Goal: Feedback & Contribution: Contribute content

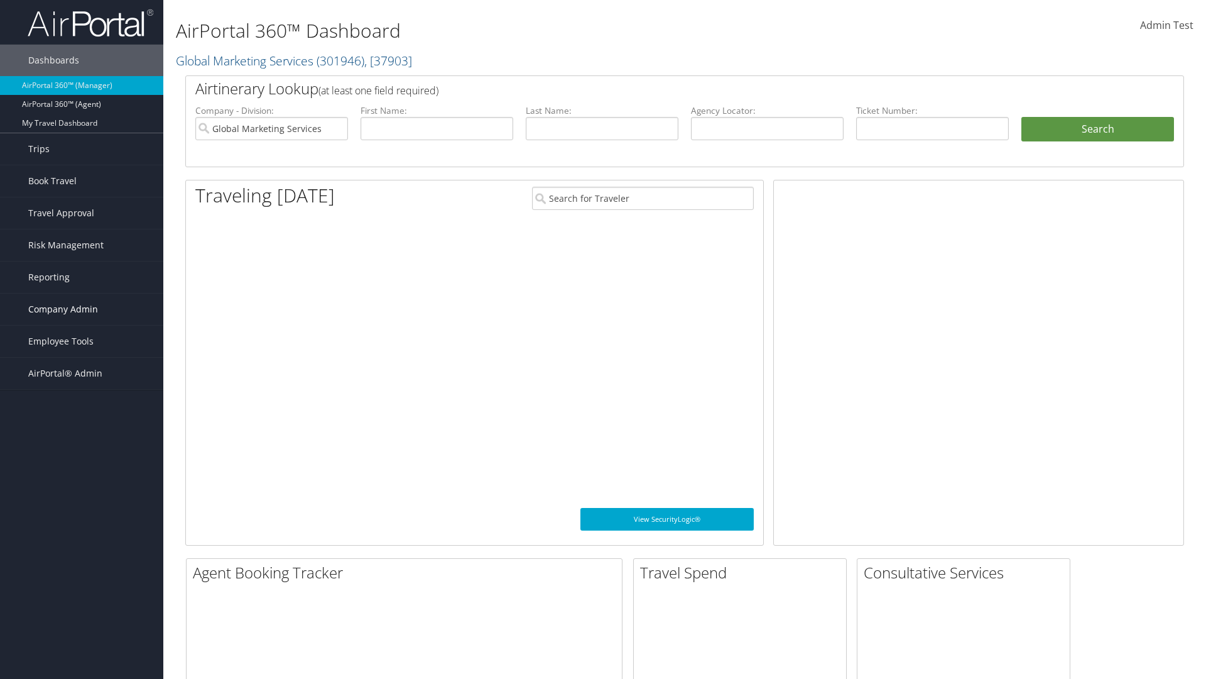
click at [82, 309] on span "Company Admin" at bounding box center [63, 308] width 70 height 31
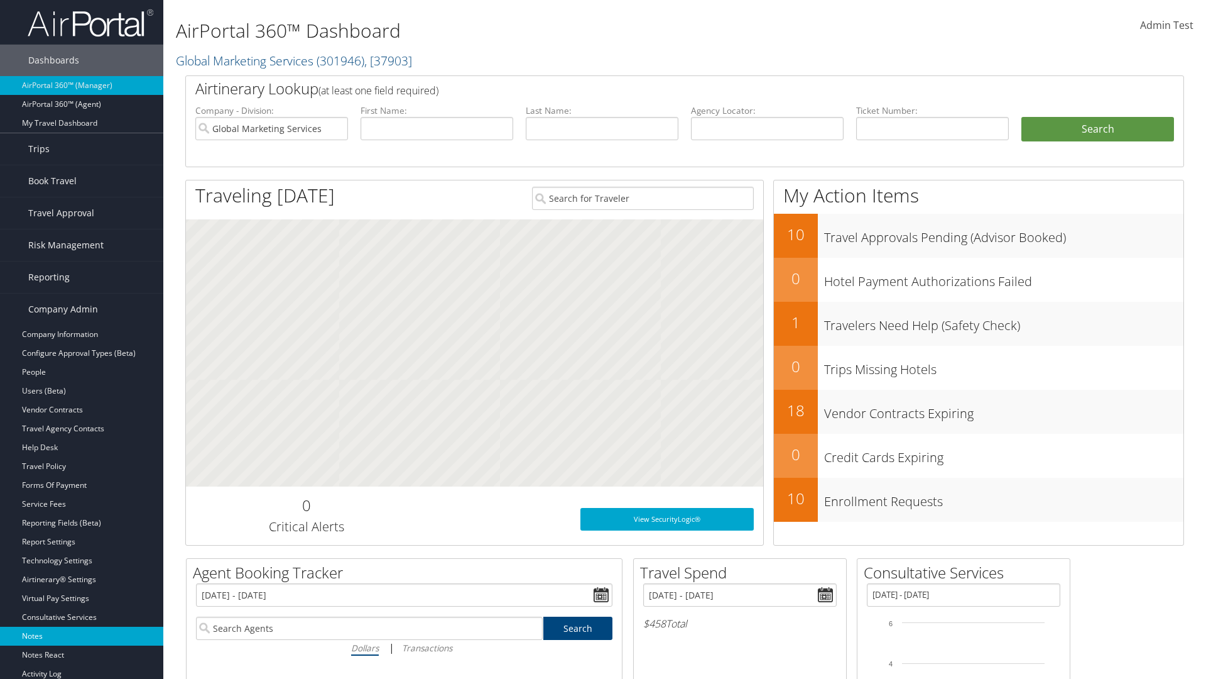
click at [82, 636] on link "Notes" at bounding box center [81, 635] width 163 height 19
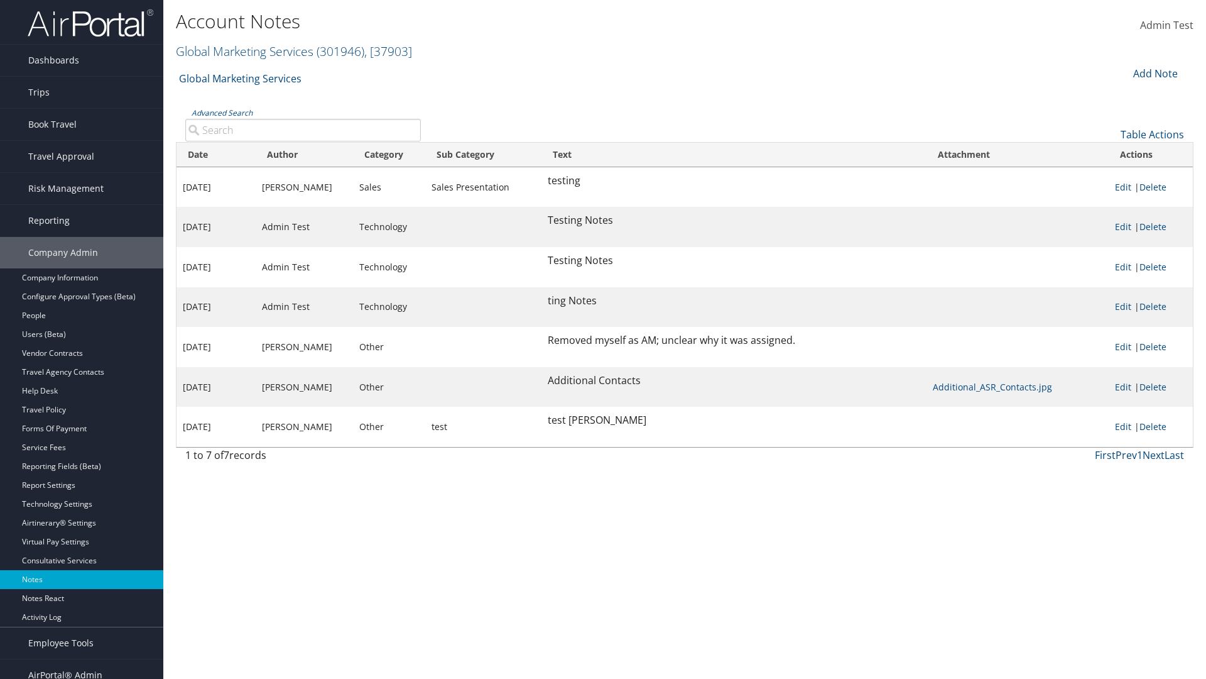
click at [1154, 73] on div "Add Note" at bounding box center [1155, 73] width 60 height 15
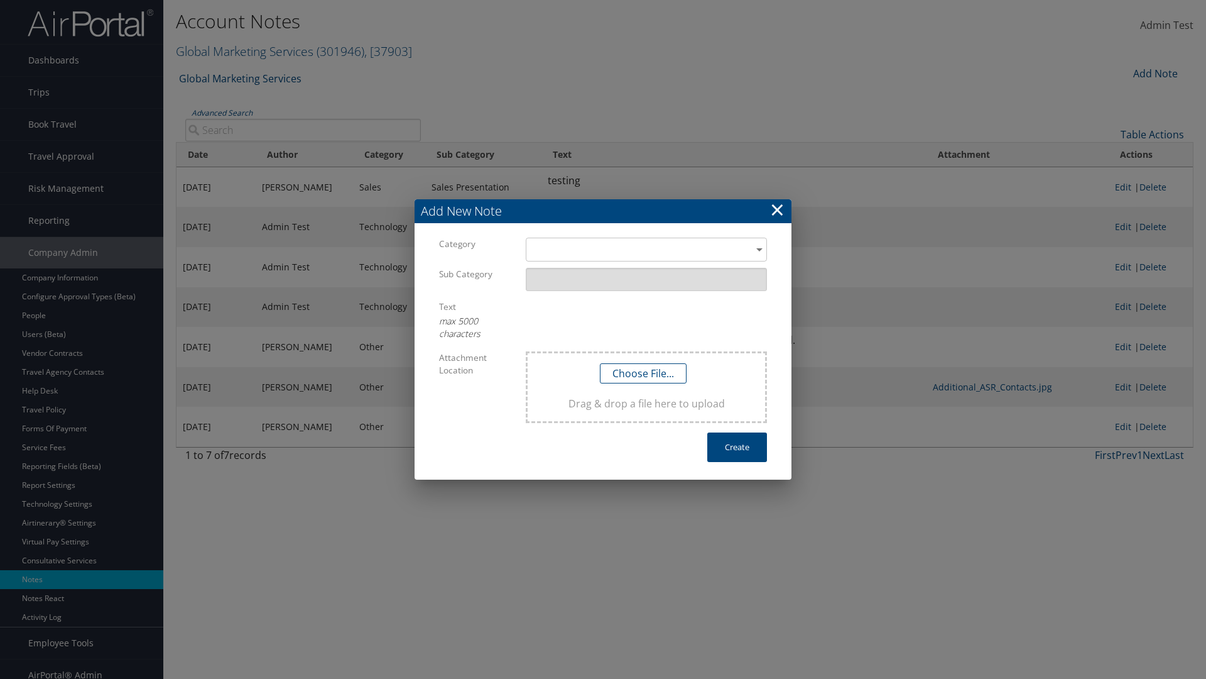
click at [603, 211] on h3 "Add New Note" at bounding box center [603, 211] width 377 height 24
click at [647, 249] on div "​" at bounding box center [646, 248] width 241 height 23
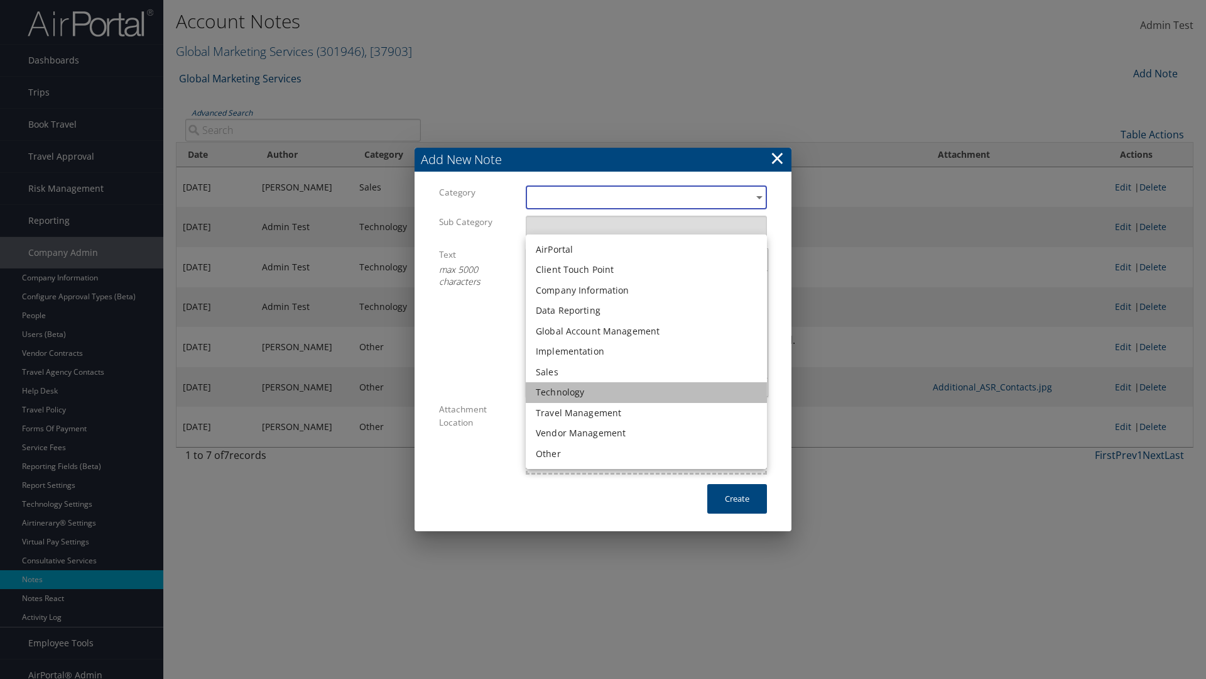
click at [647, 392] on li "Technology" at bounding box center [646, 392] width 241 height 21
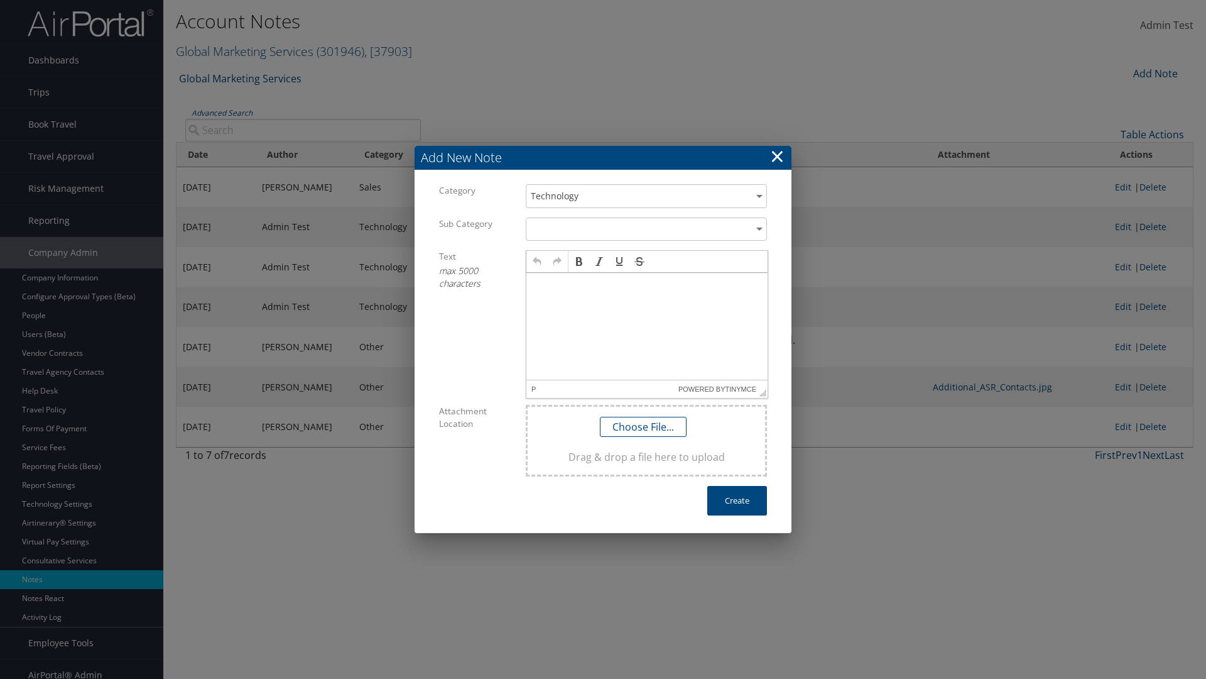
click at [647, 284] on p at bounding box center [647, 285] width 231 height 10
click at [737, 500] on button "Create" at bounding box center [737, 501] width 60 height 30
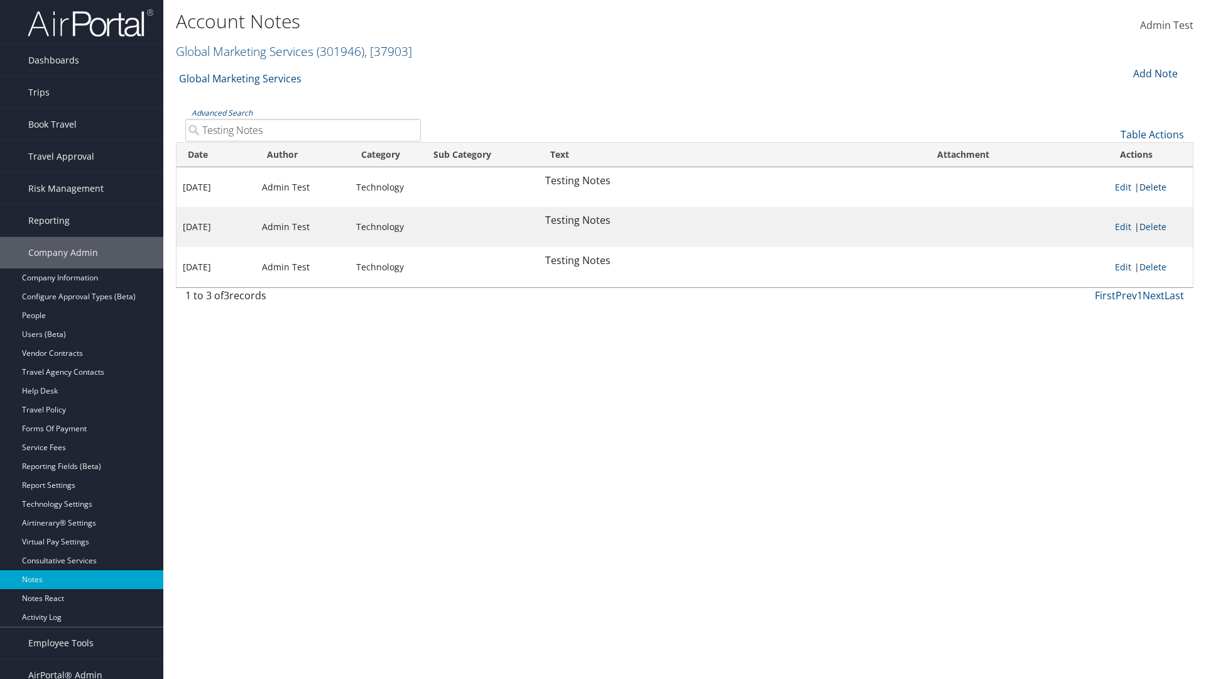
type input "Testing Notes"
click at [1155, 187] on link "Delete" at bounding box center [1153, 187] width 27 height 12
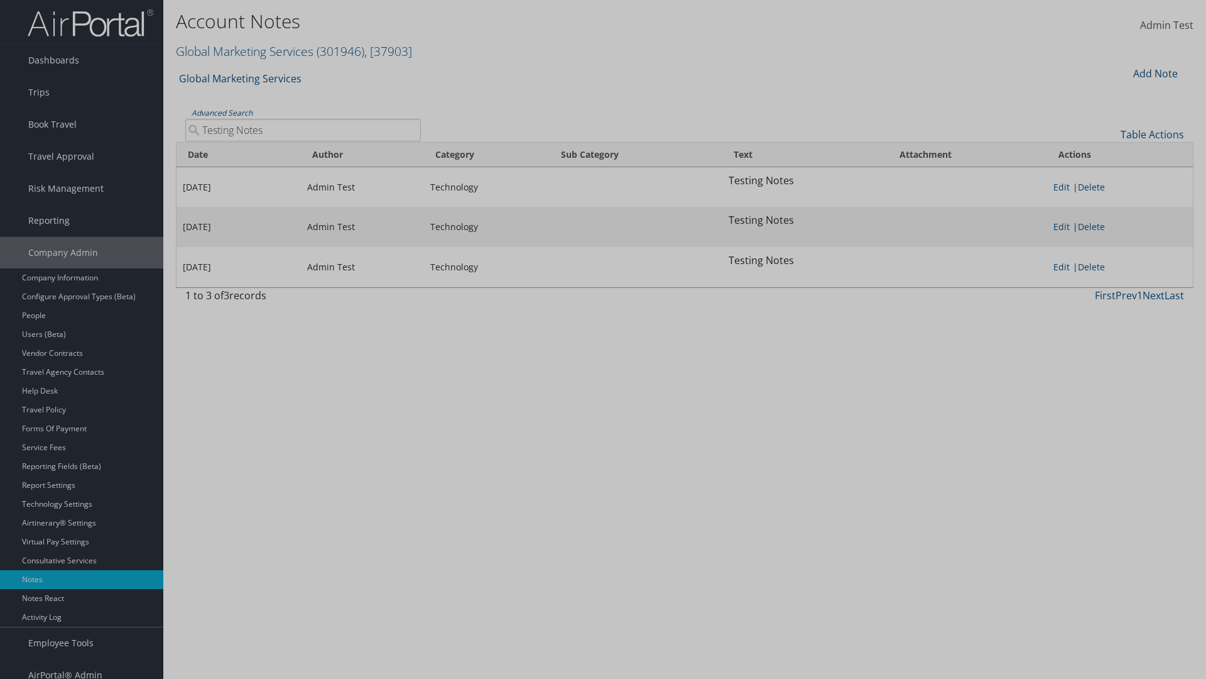
click at [0, 0] on button "Delete" at bounding box center [0, 0] width 0 height 0
